Goal: Information Seeking & Learning: Learn about a topic

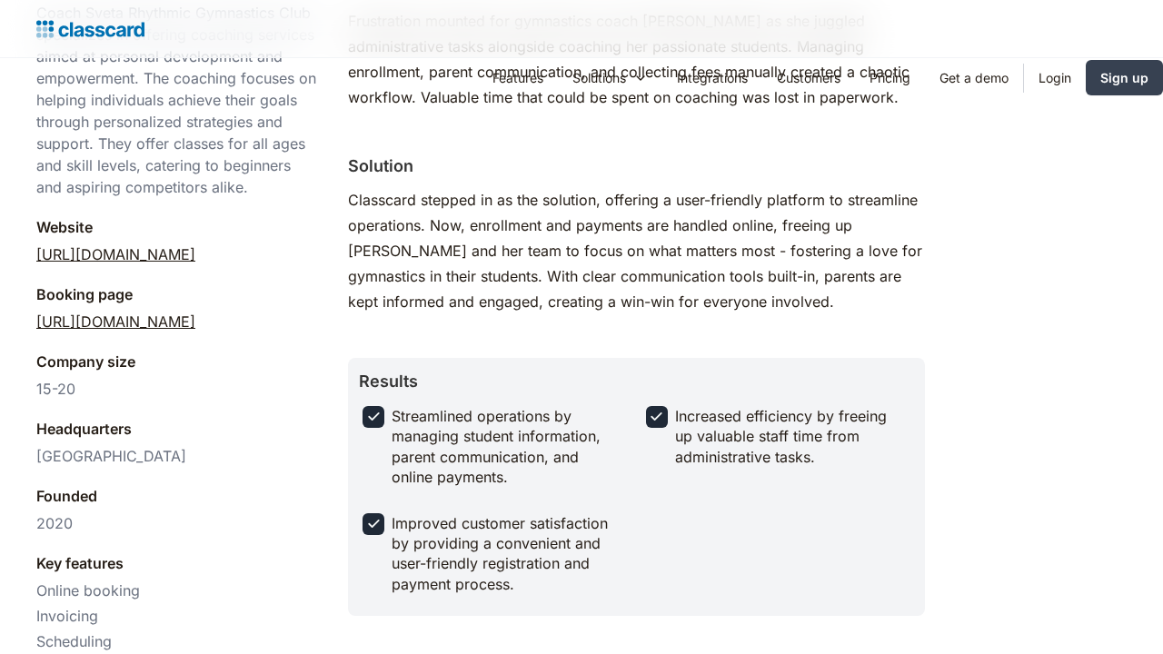
scroll to position [1174, 0]
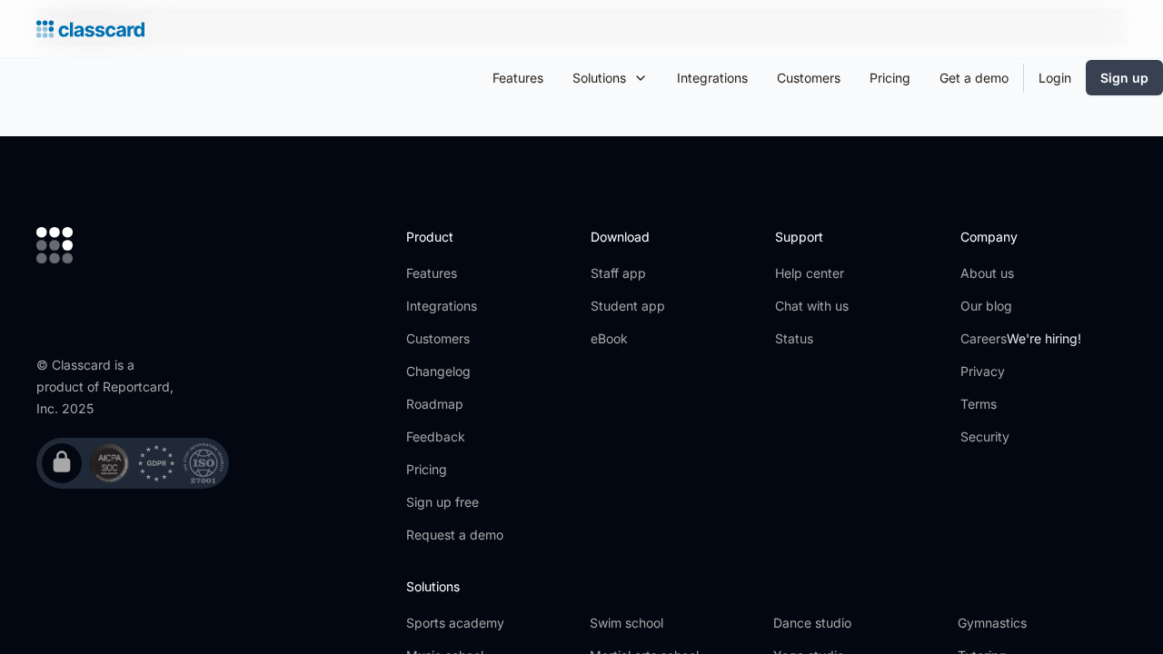
scroll to position [1323, 0]
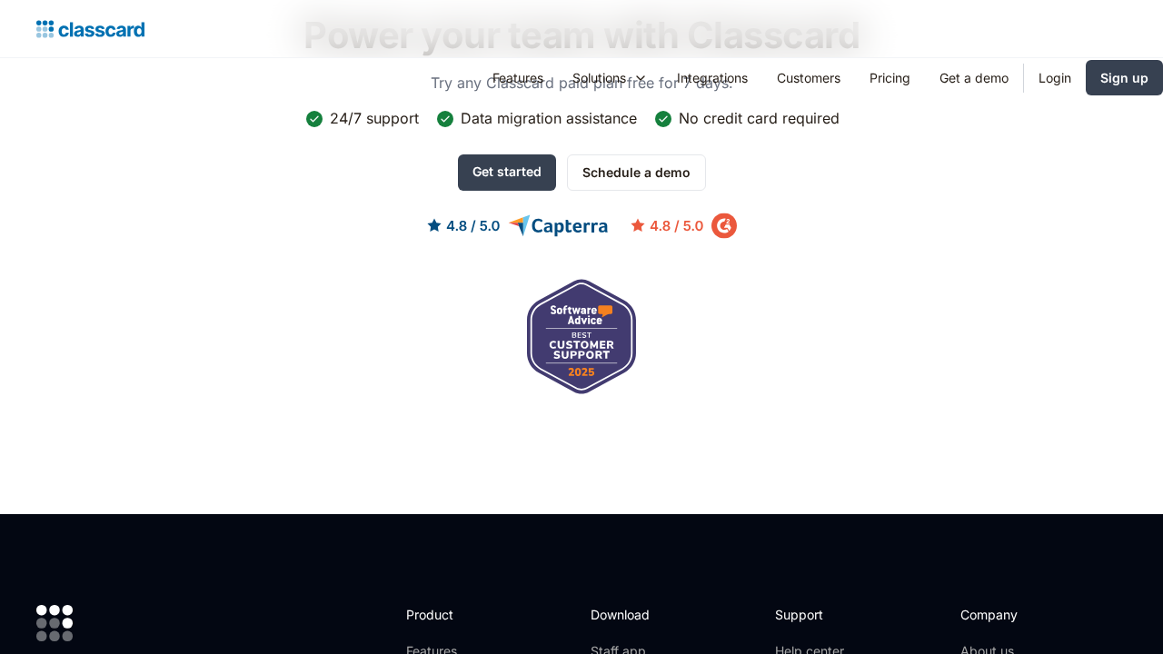
scroll to position [2228, 0]
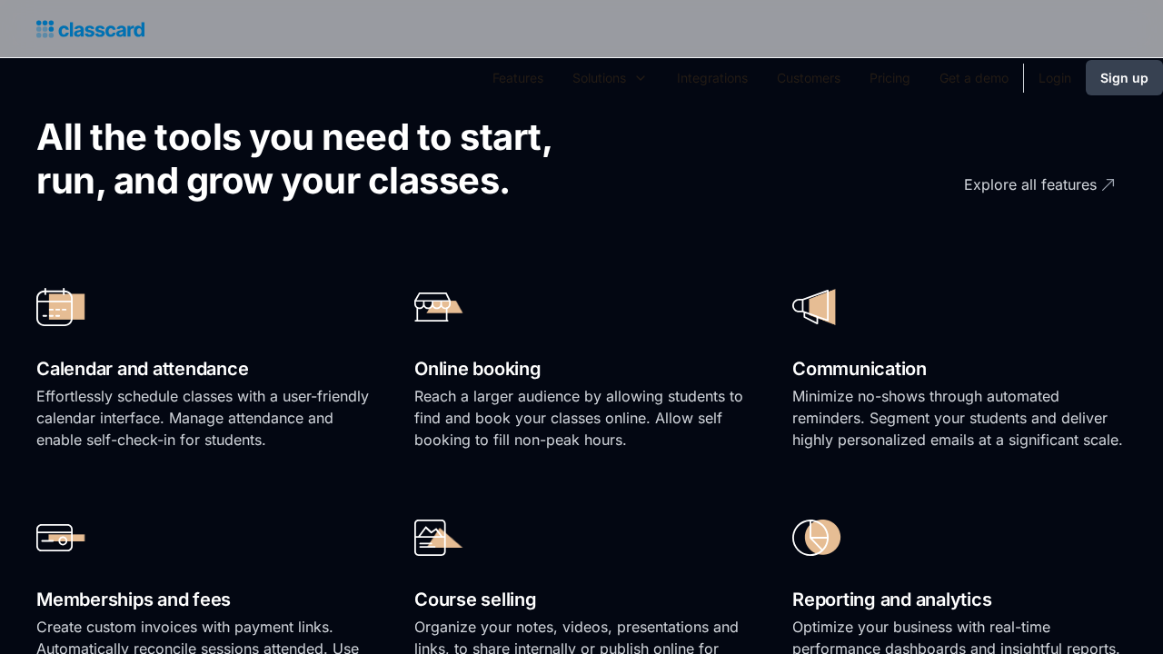
scroll to position [2290, 0]
